Goal: Task Accomplishment & Management: Manage account settings

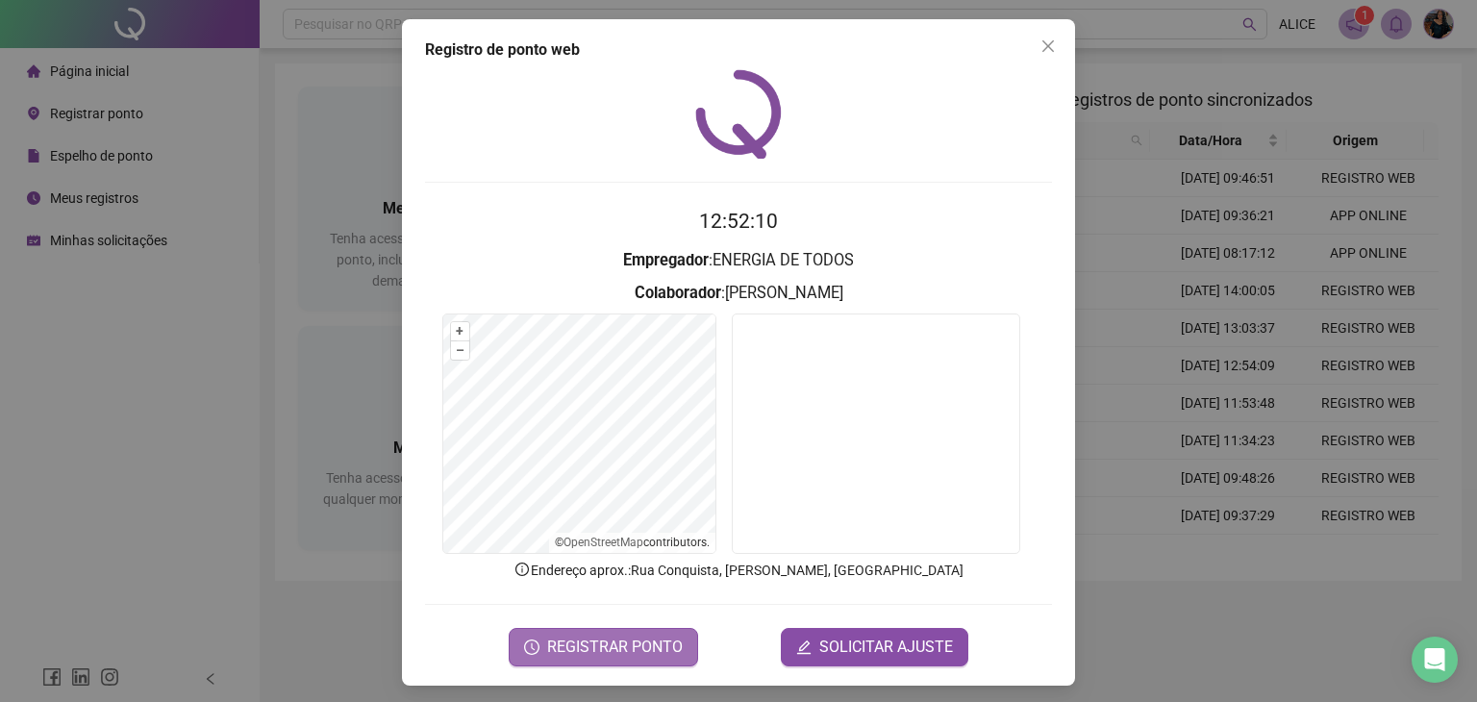
click at [585, 651] on span "REGISTRAR PONTO" at bounding box center [615, 647] width 136 height 23
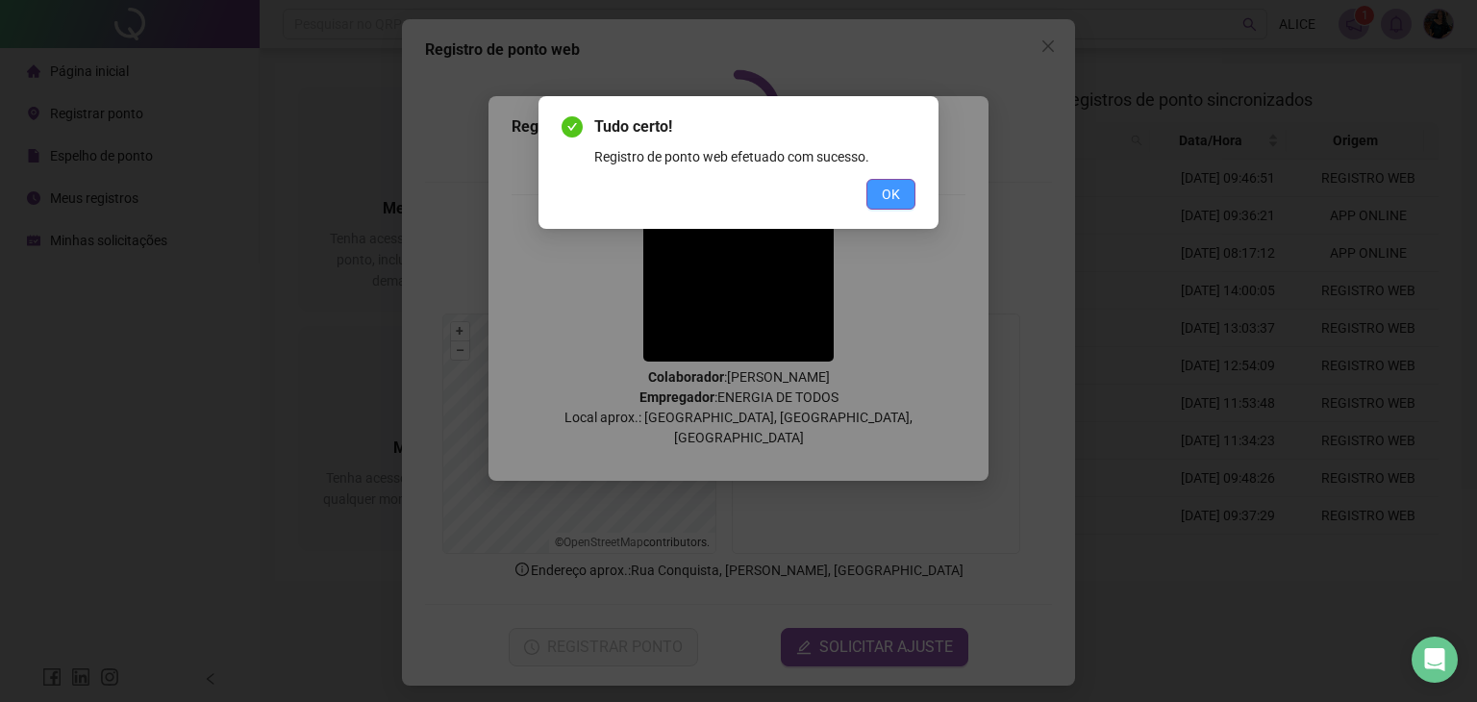
click at [876, 199] on button "OK" at bounding box center [890, 194] width 49 height 31
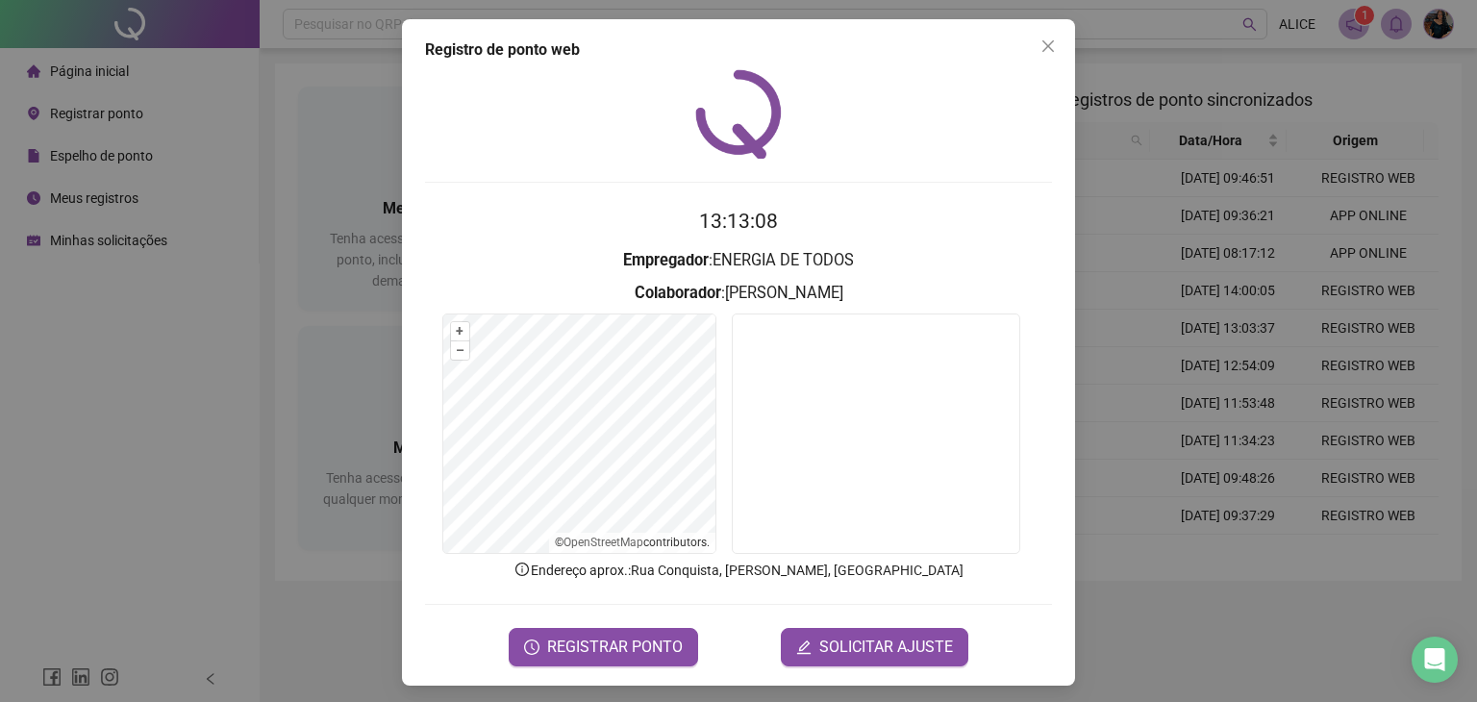
click at [1207, 132] on div "Registro de ponto web 13:13:08 Empregador : ENERGIA DE TODOS Colaborador : [PER…" at bounding box center [738, 351] width 1477 height 702
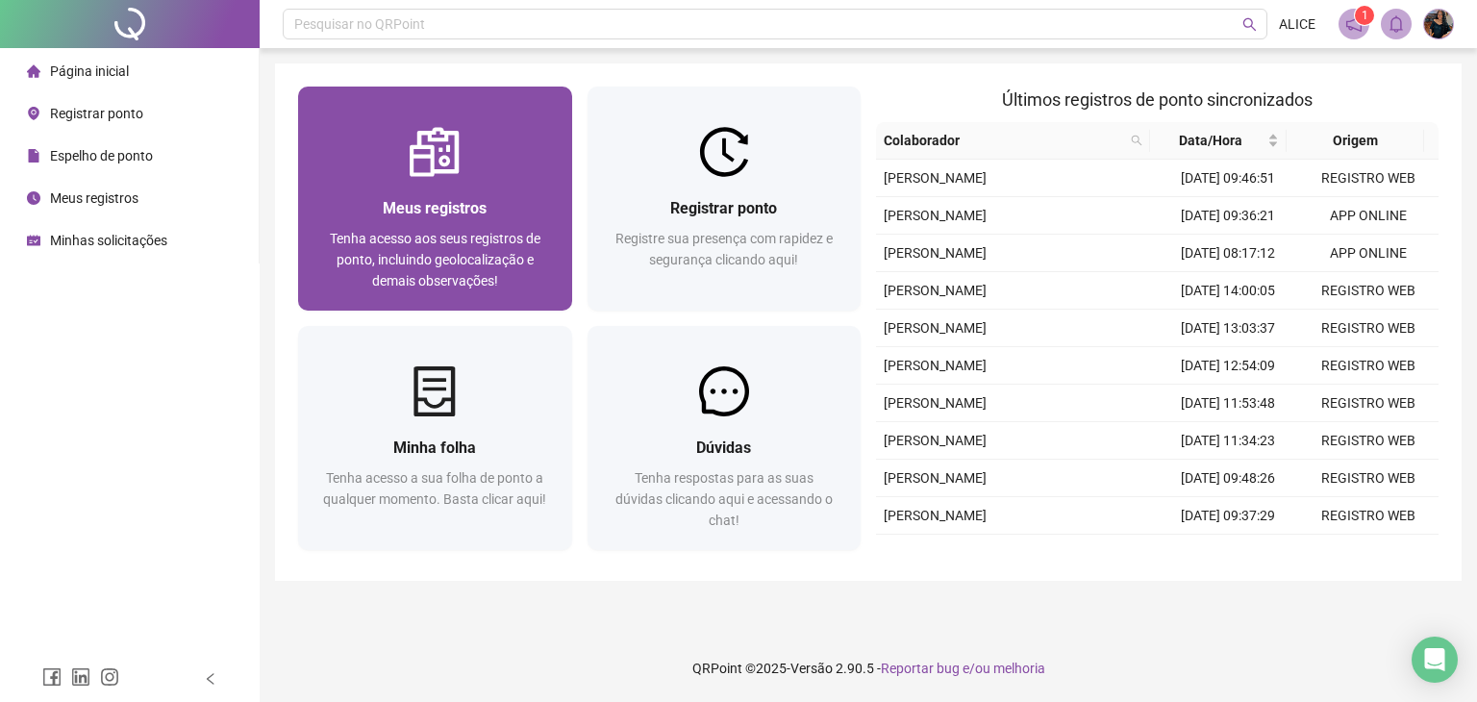
click at [460, 206] on span "Meus registros" at bounding box center [435, 208] width 104 height 18
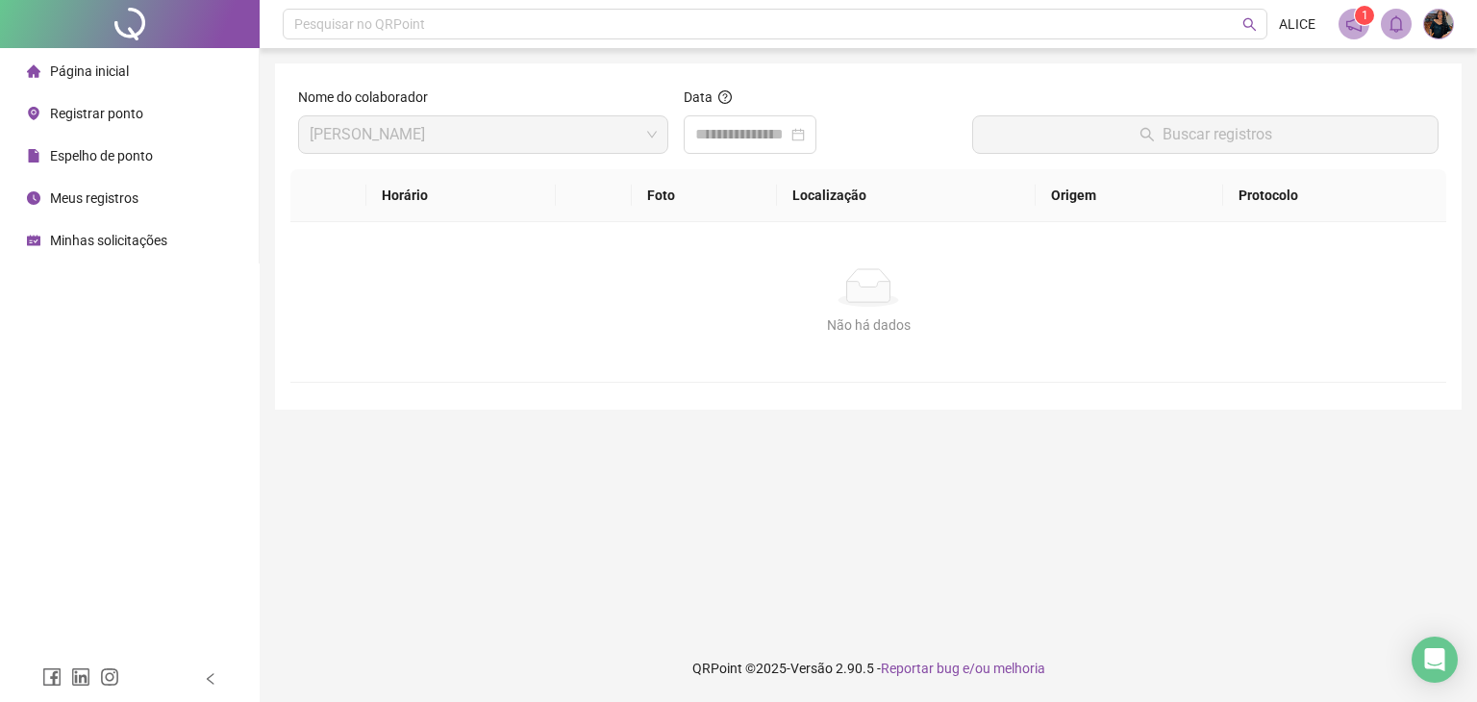
click at [84, 73] on span "Página inicial" at bounding box center [89, 70] width 79 height 15
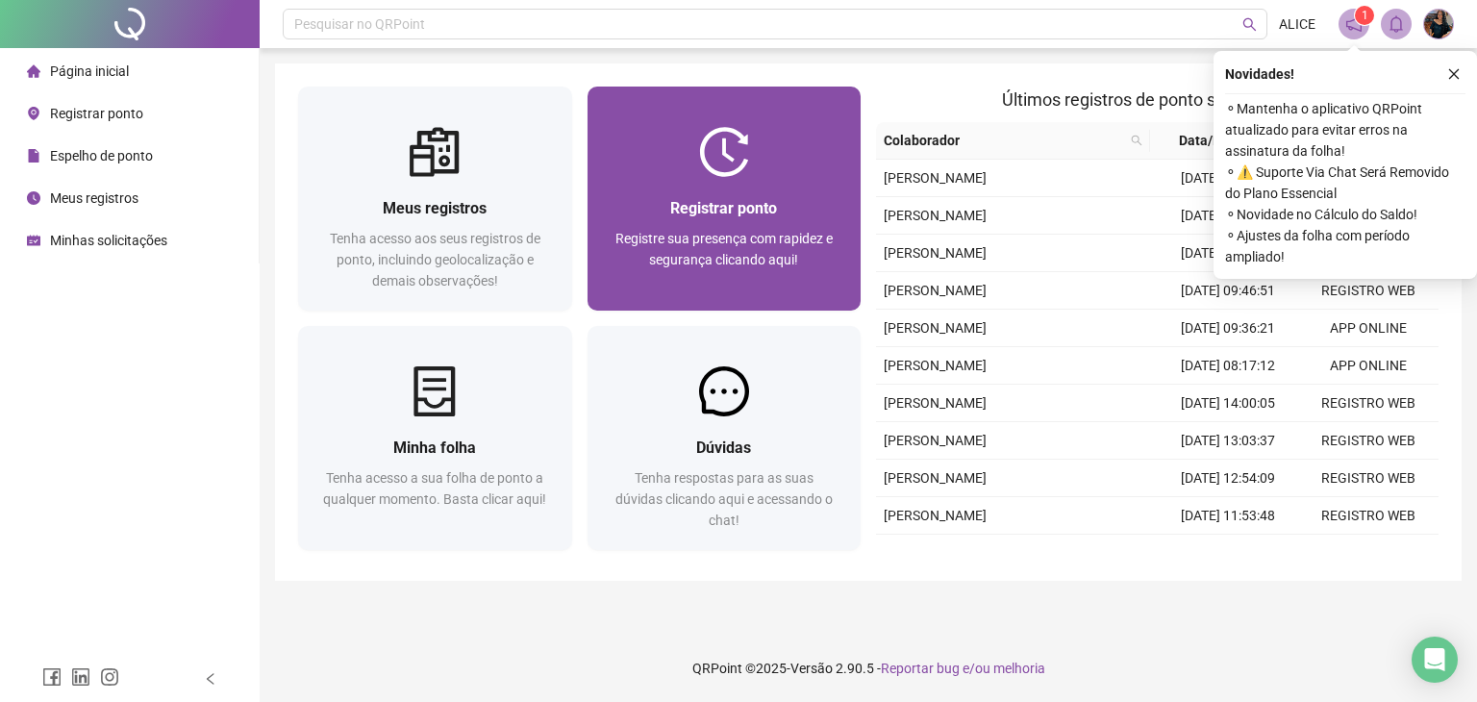
click at [642, 263] on div "Registre sua presença com rapidez e segurança clicando aqui!" at bounding box center [725, 259] width 228 height 63
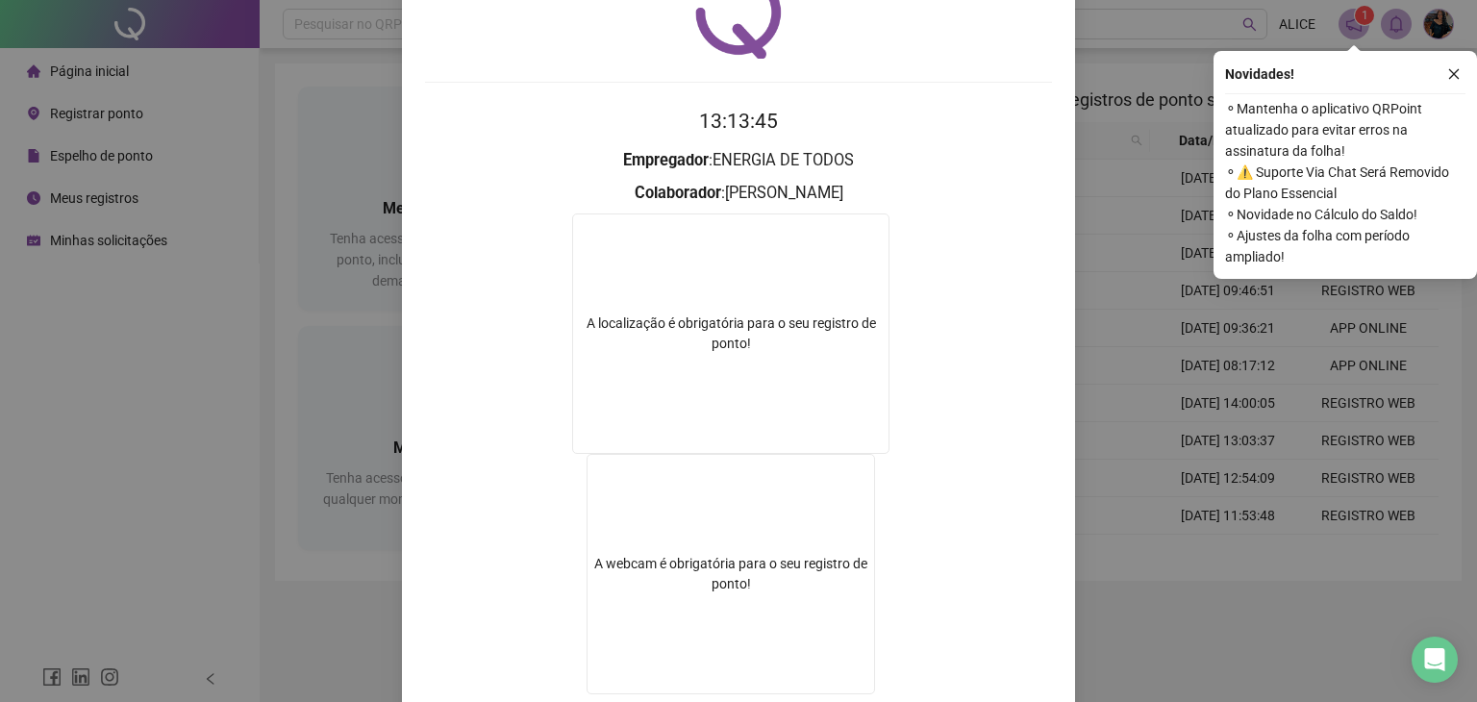
scroll to position [224, 0]
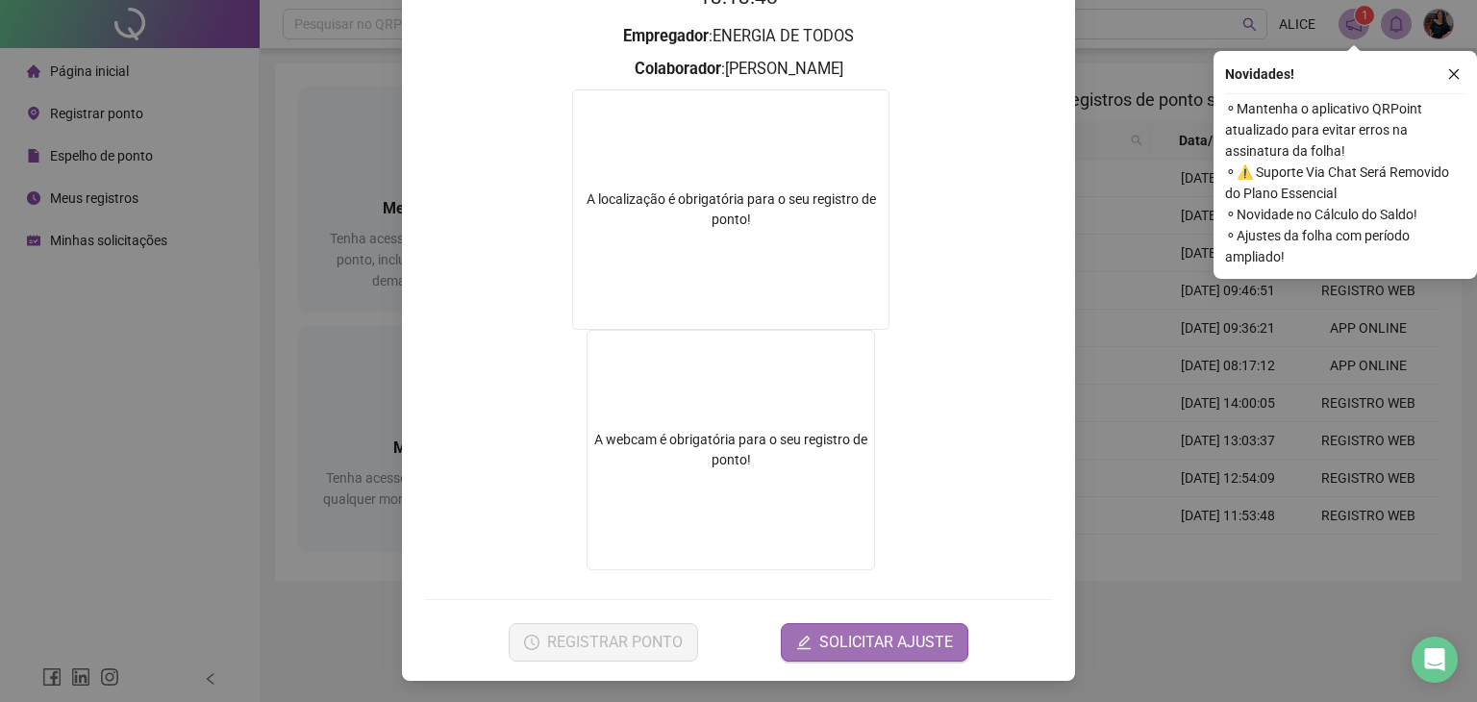
click at [947, 652] on button "SOLICITAR AJUSTE" at bounding box center [874, 642] width 187 height 38
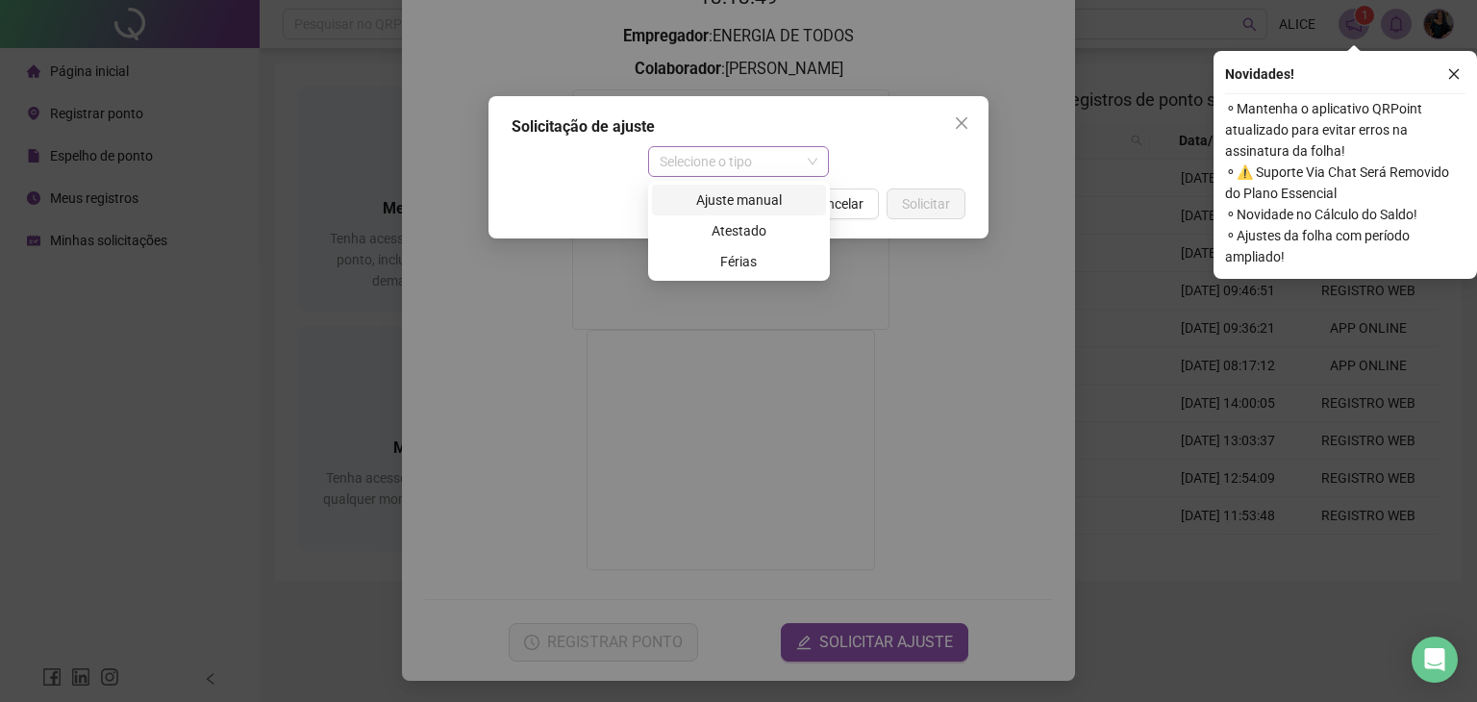
click at [786, 159] on span "Selecione o tipo" at bounding box center [739, 161] width 159 height 29
click at [771, 212] on div "Ajuste manual" at bounding box center [739, 200] width 174 height 31
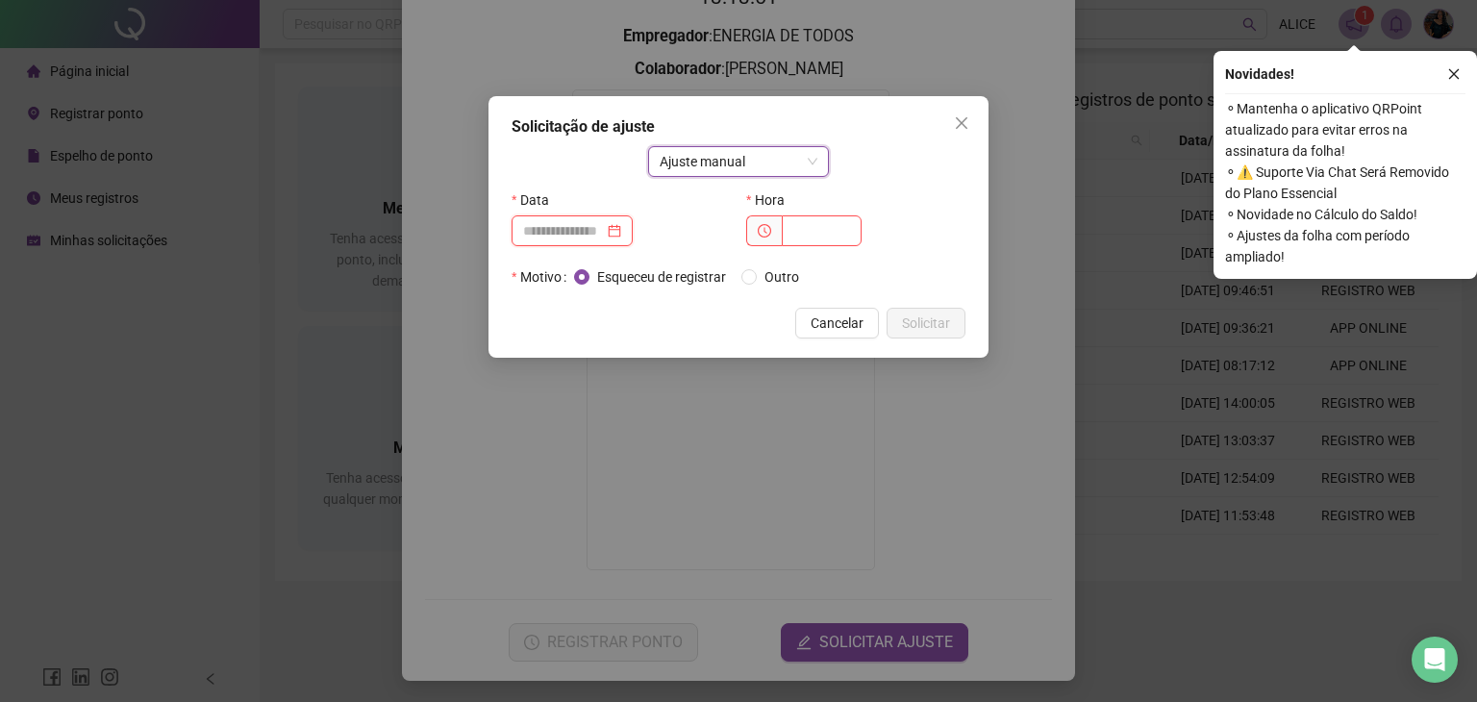
click at [581, 236] on input at bounding box center [563, 230] width 81 height 21
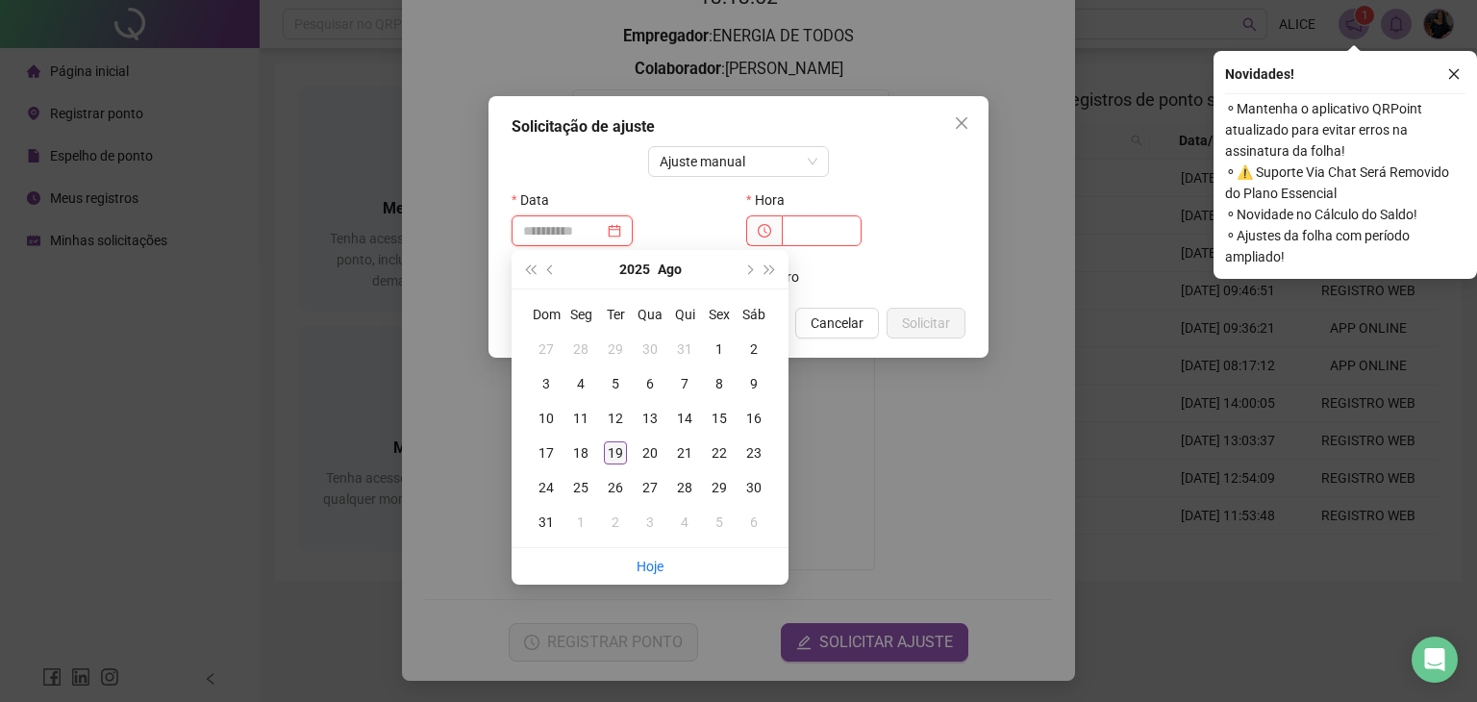
type input "**********"
drag, startPoint x: 617, startPoint y: 451, endPoint x: 788, endPoint y: 232, distance: 278.1
click at [618, 439] on td "19" at bounding box center [615, 453] width 35 height 35
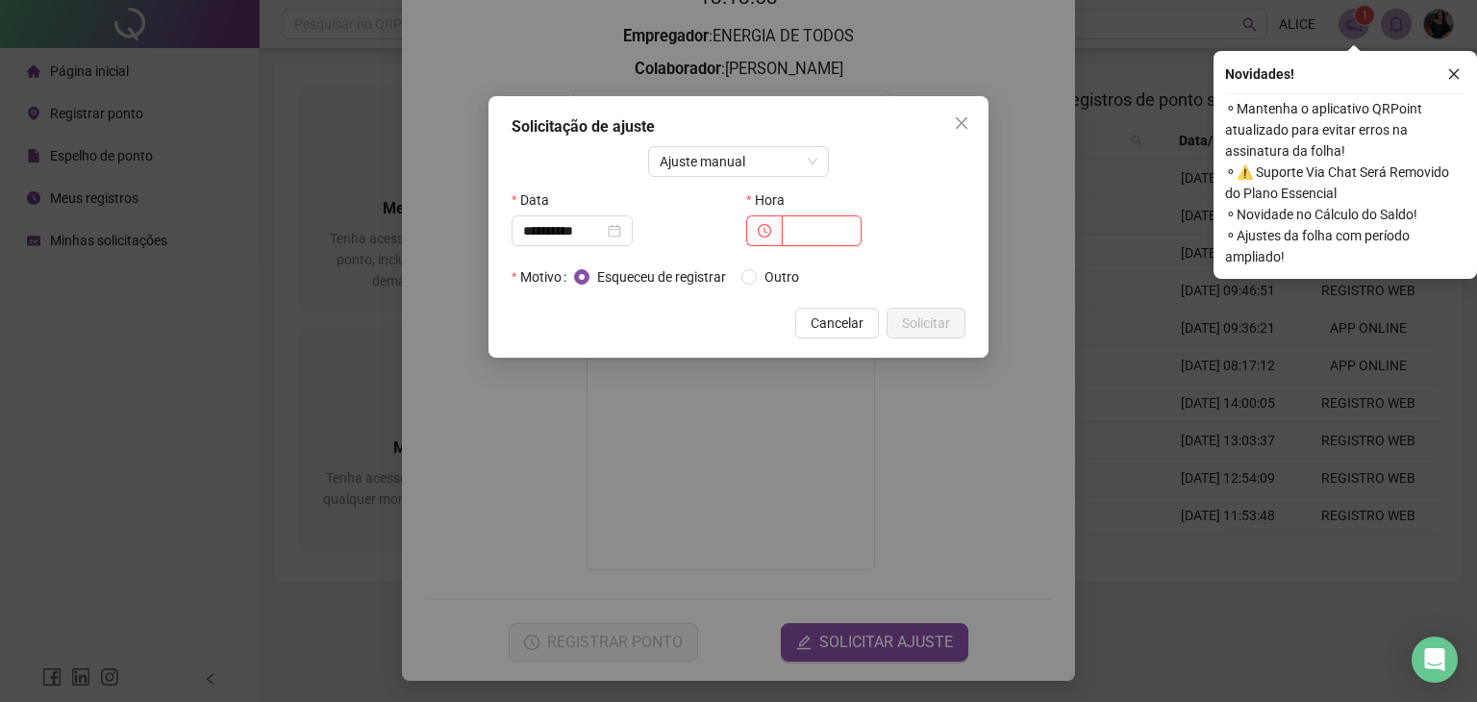
click at [798, 222] on input "text" at bounding box center [822, 230] width 80 height 31
type input "*****"
click at [1451, 77] on icon "close" at bounding box center [1454, 74] width 11 height 11
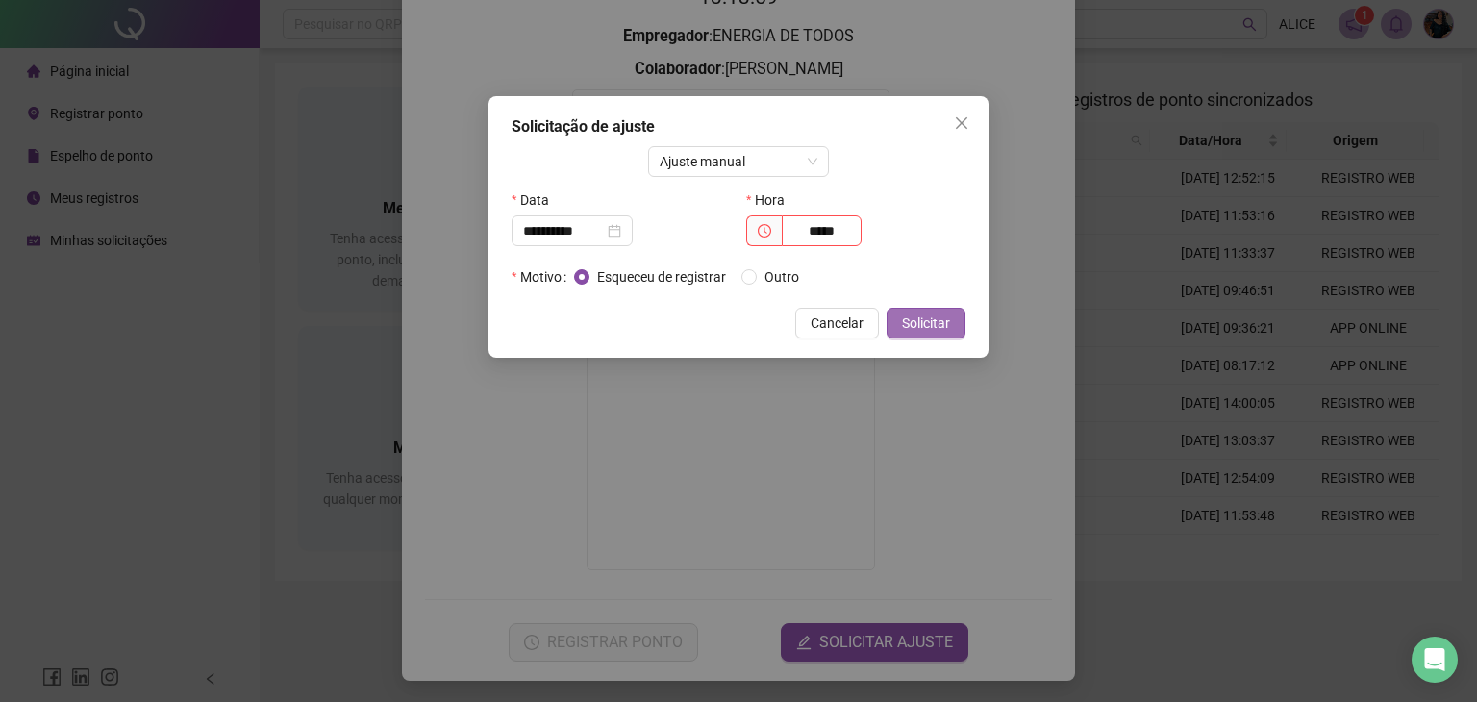
click at [938, 324] on span "Solicitar" at bounding box center [926, 322] width 48 height 21
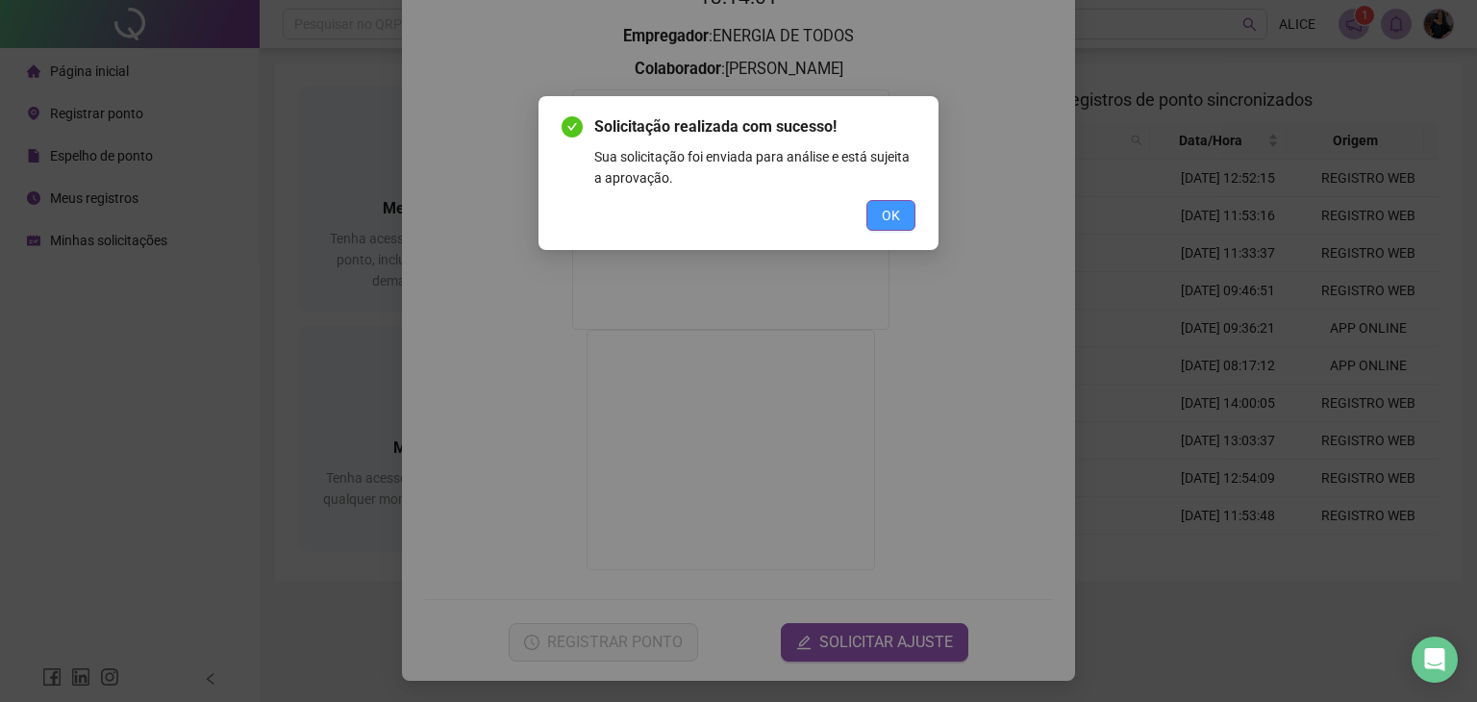
click at [899, 206] on span "OK" at bounding box center [891, 215] width 18 height 21
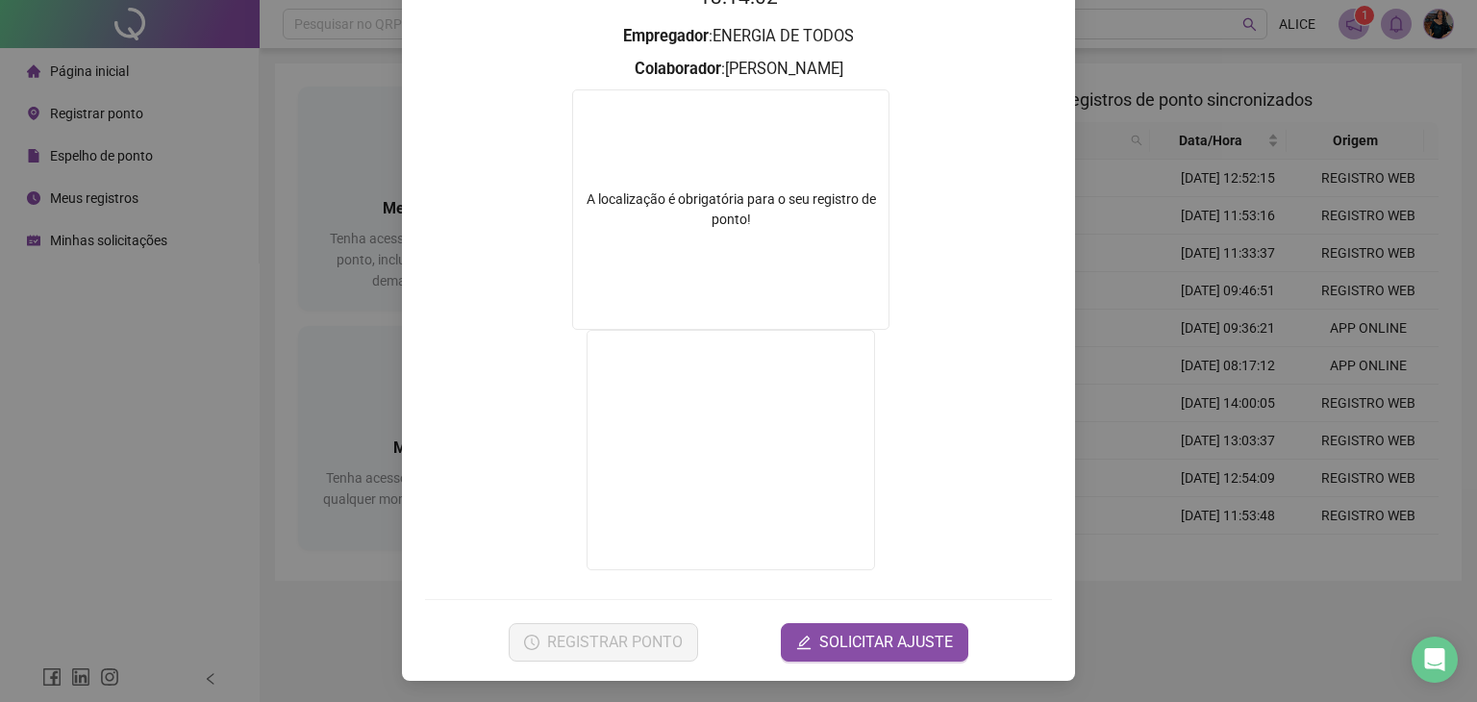
click at [416, 282] on div "Registro de ponto web 13:14:02 Empregador : ENERGIA DE TODOS Colaborador : ALIC…" at bounding box center [738, 238] width 673 height 886
click at [335, 321] on div "Registro de ponto web 13:14:02 Empregador : ENERGIA DE TODOS Colaborador : ALIC…" at bounding box center [738, 351] width 1477 height 702
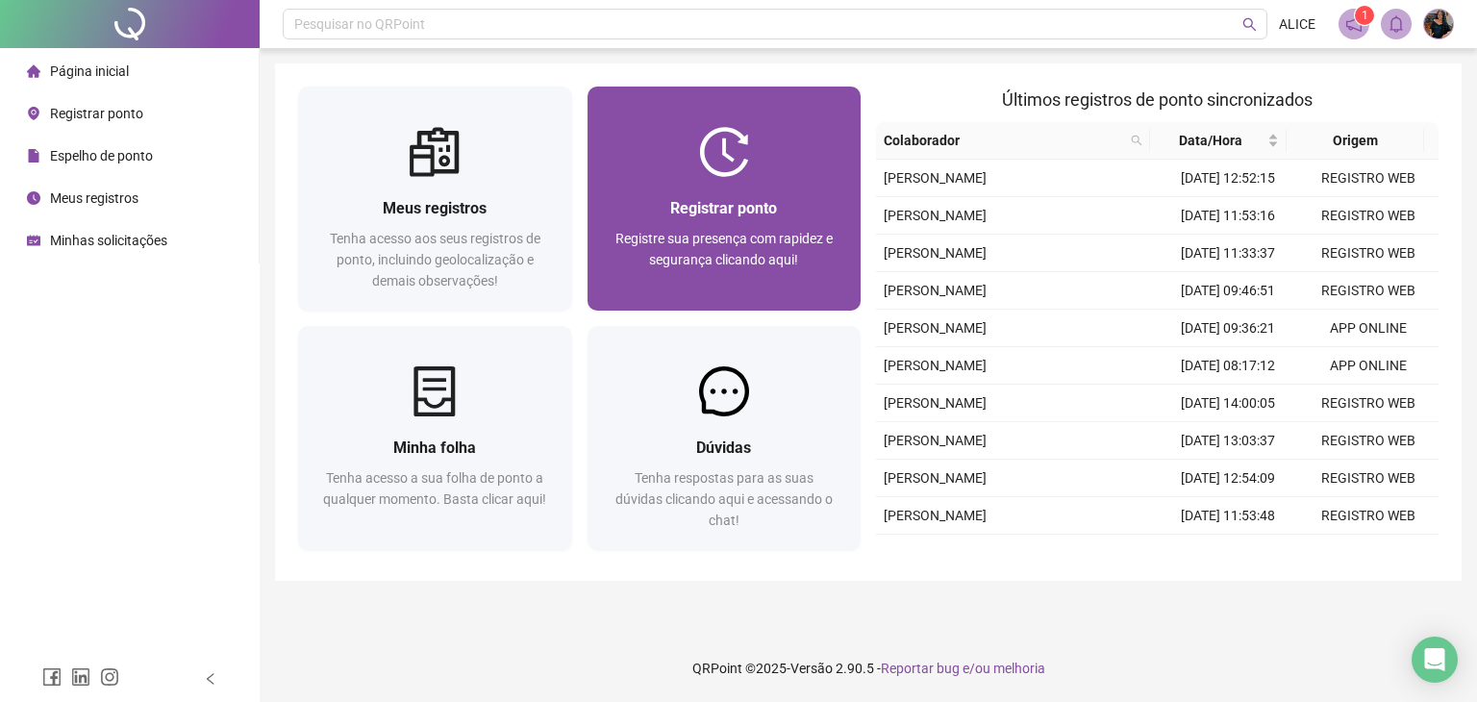
click at [681, 190] on div "Registrar ponto Registre sua presença com rapidez e segurança clicando aqui!" at bounding box center [724, 244] width 274 height 134
